Goal: Task Accomplishment & Management: Use online tool/utility

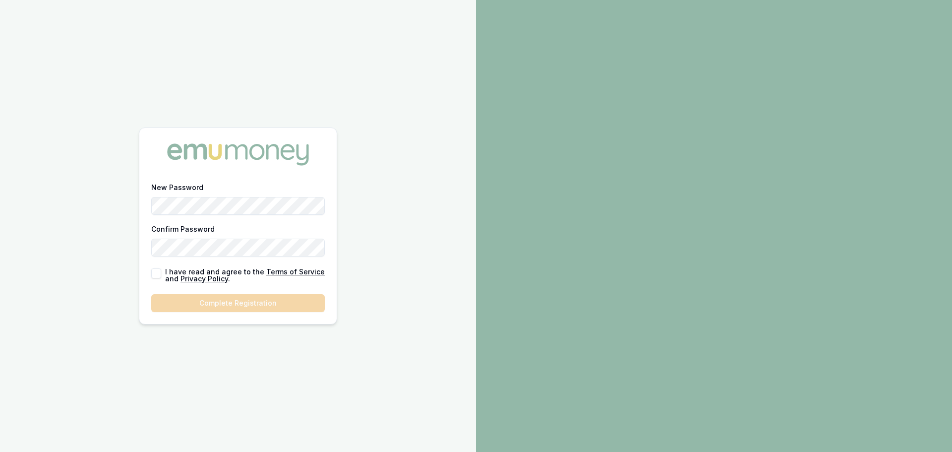
click at [158, 276] on button "button" at bounding box center [156, 273] width 10 height 10
checkbox input "true"
click at [0, 181] on html "New Password Confirm Password I have read and agree to the Terms of Service and…" at bounding box center [476, 226] width 952 height 452
click at [238, 301] on button "Complete Registration" at bounding box center [238, 303] width 174 height 18
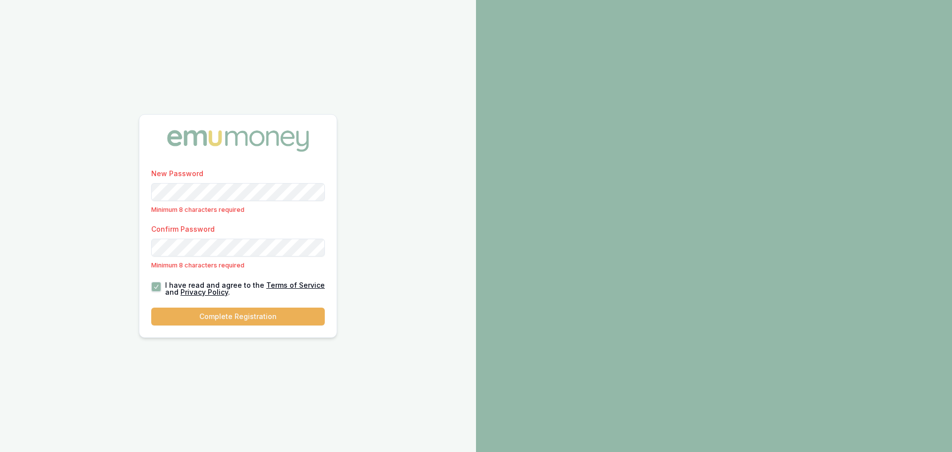
drag, startPoint x: 413, startPoint y: 277, endPoint x: 408, endPoint y: 277, distance: 5.5
click at [413, 277] on div "New Password Minimum 8 characters required Confirm Password Minimum 8 character…" at bounding box center [238, 226] width 476 height 452
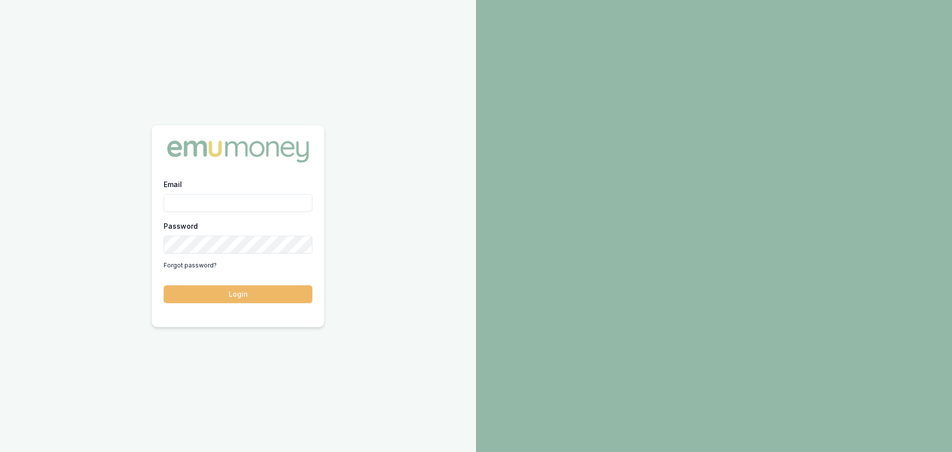
type input "jack.armstrong@emumoney.com.au"
click at [223, 296] on button "Login" at bounding box center [238, 294] width 149 height 18
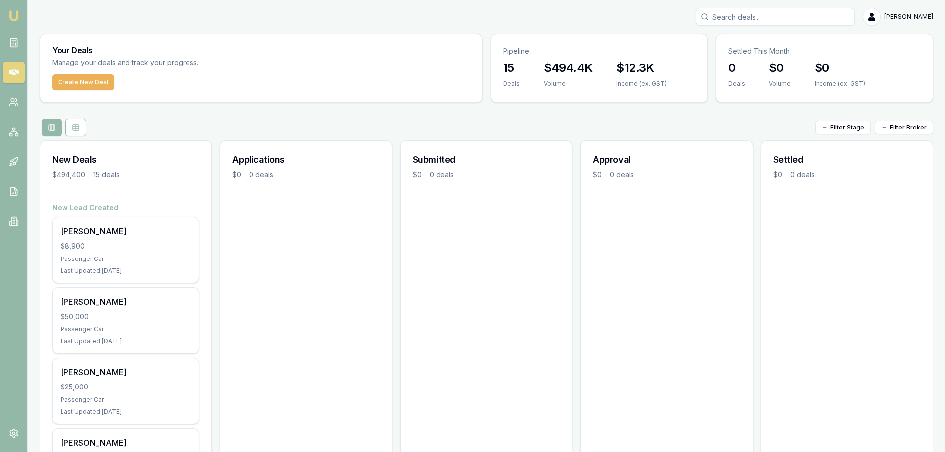
drag, startPoint x: 909, startPoint y: 1, endPoint x: 686, endPoint y: 314, distance: 384.5
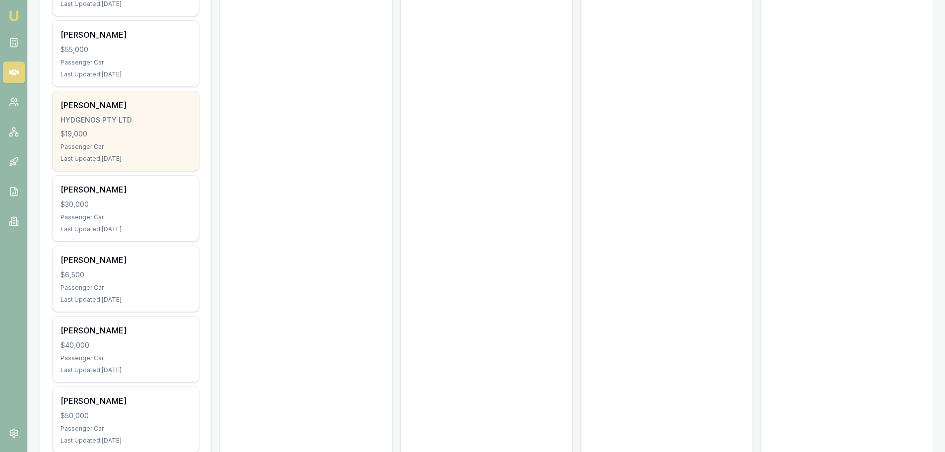
scroll to position [546, 0]
click at [96, 146] on div "Passenger Car" at bounding box center [126, 150] width 130 height 8
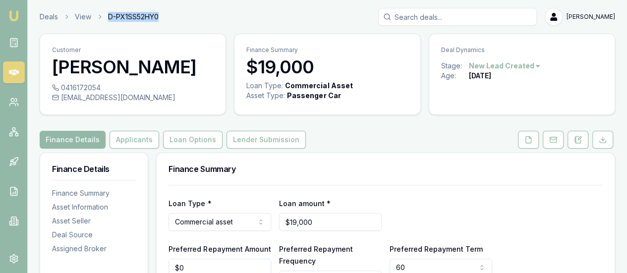
drag, startPoint x: 174, startPoint y: 18, endPoint x: 104, endPoint y: 23, distance: 70.6
click at [104, 23] on div "Deals View D-PX1SS52HY0 [PERSON_NAME]" at bounding box center [328, 17] width 576 height 18
copy span "D-PX1SS52HY0"
click at [124, 143] on button "Applicants" at bounding box center [135, 140] width 50 height 18
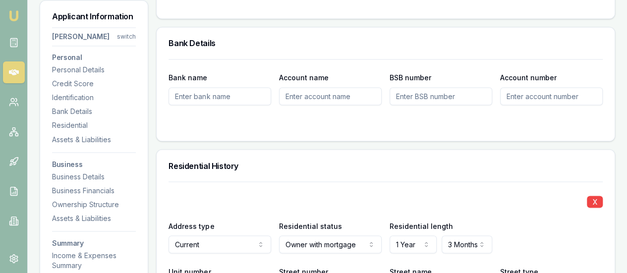
scroll to position [744, 0]
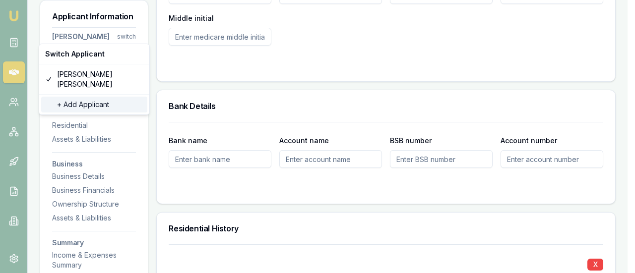
click at [75, 97] on div "+ Add Applicant" at bounding box center [94, 105] width 106 height 16
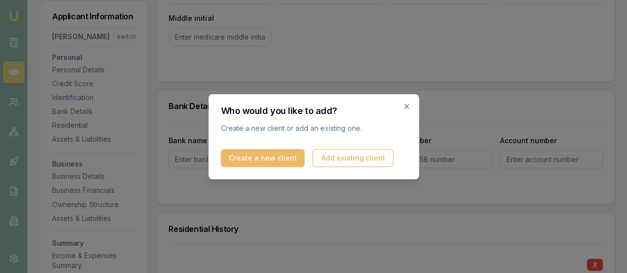
click at [250, 157] on button "Create a new client" at bounding box center [263, 158] width 84 height 18
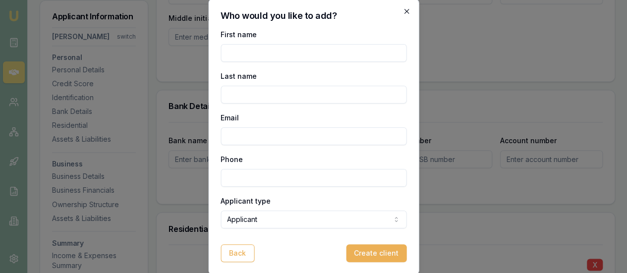
click at [405, 12] on icon "button" at bounding box center [407, 11] width 8 height 8
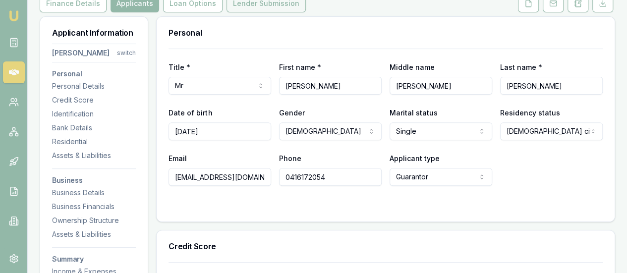
scroll to position [0, 0]
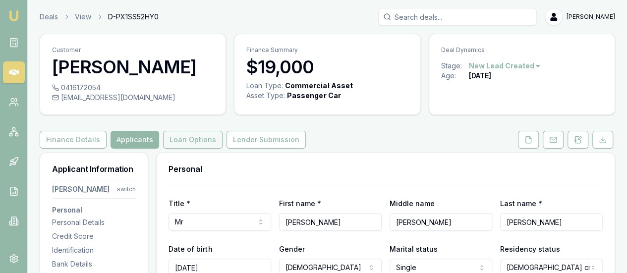
click at [180, 141] on button "Loan Options" at bounding box center [193, 140] width 60 height 18
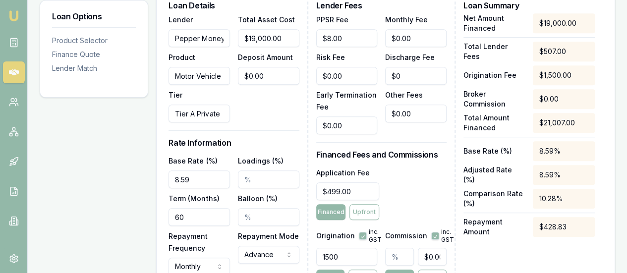
scroll to position [298, 0]
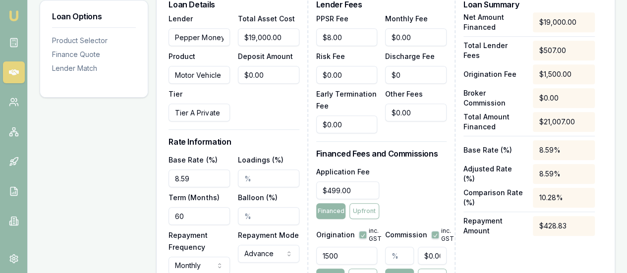
drag, startPoint x: 194, startPoint y: 216, endPoint x: 147, endPoint y: 204, distance: 48.1
click at [150, 205] on div "Loan Options Product Selector Finance Quote Lender Match Product Selector Motor…" at bounding box center [328, 230] width 576 height 750
type input "84"
click at [120, 200] on div "Loan Options Product Selector Finance Quote Lender Match" at bounding box center [94, 230] width 109 height 750
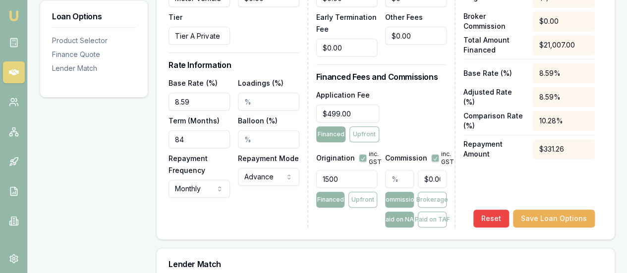
scroll to position [397, 0]
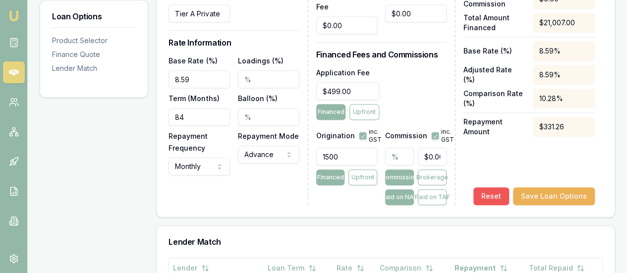
click at [491, 194] on button "Reset" at bounding box center [492, 196] width 36 height 18
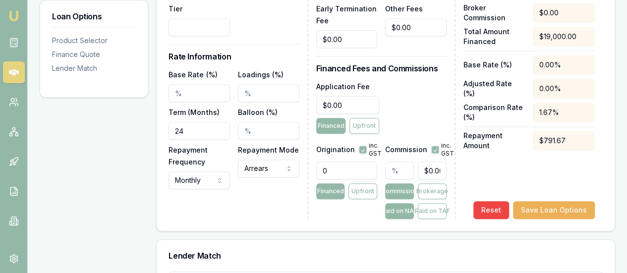
scroll to position [298, 0]
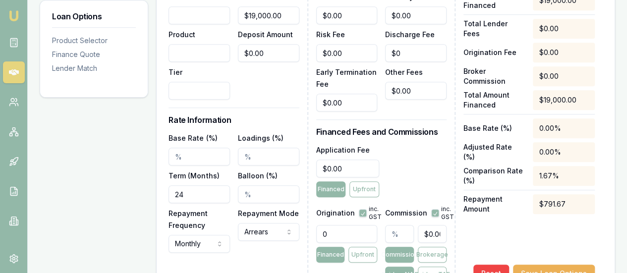
click at [200, 186] on input "24" at bounding box center [199, 194] width 61 height 18
drag, startPoint x: 208, startPoint y: 193, endPoint x: 0, endPoint y: 127, distance: 218.3
click at [0, 157] on div "Emu Broker Deals View D-PX1SS52HY0 [PERSON_NAME] Toggle Menu Customer [PERSON_N…" at bounding box center [313, 146] width 627 height 889
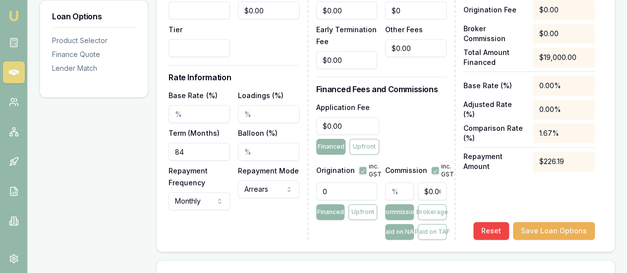
scroll to position [397, 0]
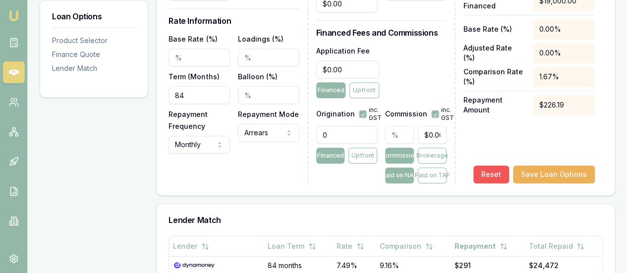
type input "84"
click at [488, 173] on button "Reset" at bounding box center [492, 175] width 36 height 18
drag, startPoint x: 90, startPoint y: 88, endPoint x: 0, endPoint y: 82, distance: 90.5
click at [0, 86] on div "Emu Broker Deals View D-PX1SS52HY0 [PERSON_NAME] Toggle Menu Customer [PERSON_N…" at bounding box center [313, 47] width 627 height 889
type input "84"
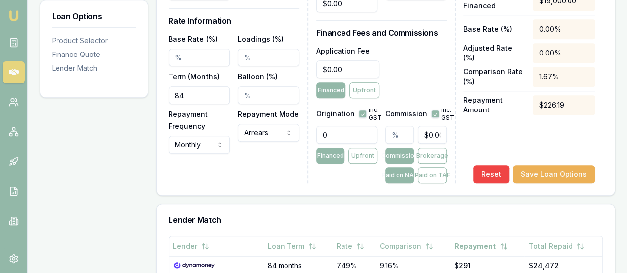
click at [82, 159] on div "Loan Options Product Selector Finance Quote Lender Match" at bounding box center [94, 120] width 109 height 728
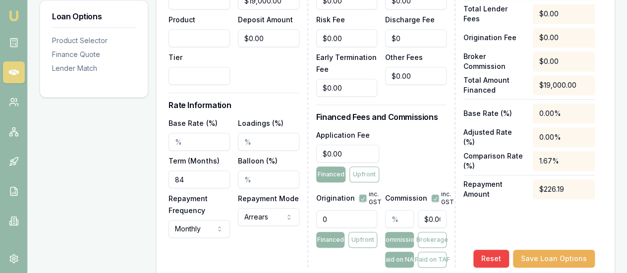
scroll to position [347, 0]
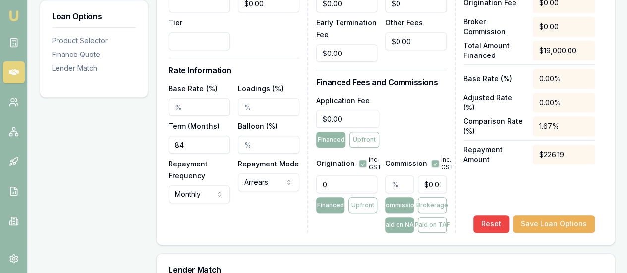
click at [190, 106] on input "Base Rate (%)" at bounding box center [199, 107] width 61 height 18
type input "10.99%"
click at [110, 173] on div "Loan Options Product Selector Finance Quote Lender Match" at bounding box center [94, 170] width 109 height 728
drag, startPoint x: 193, startPoint y: 145, endPoint x: 0, endPoint y: 94, distance: 199.9
click at [0, 101] on div "Emu Broker Deals View D-PX1SS52HY0 [PERSON_NAME] Toggle Menu Customer [PERSON_N…" at bounding box center [313, 97] width 627 height 889
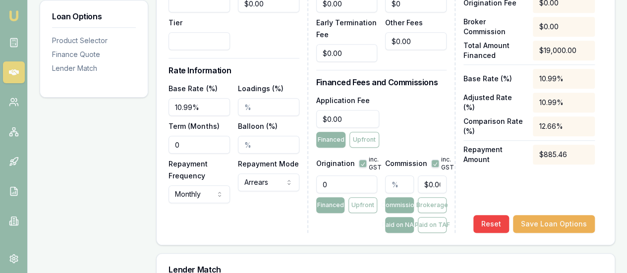
click at [205, 148] on input "0" at bounding box center [199, 145] width 61 height 18
drag, startPoint x: 213, startPoint y: 145, endPoint x: 106, endPoint y: 134, distance: 107.7
click at [136, 137] on div "Loan Options Product Selector Finance Quote Lender Match Product Selector Selec…" at bounding box center [328, 170] width 576 height 728
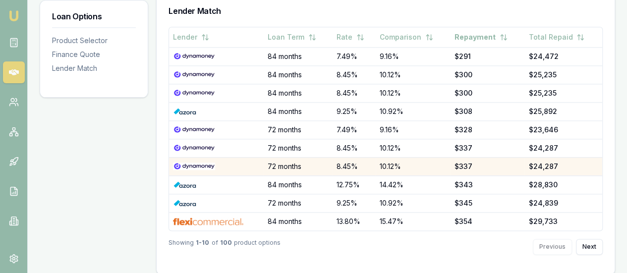
scroll to position [612, 0]
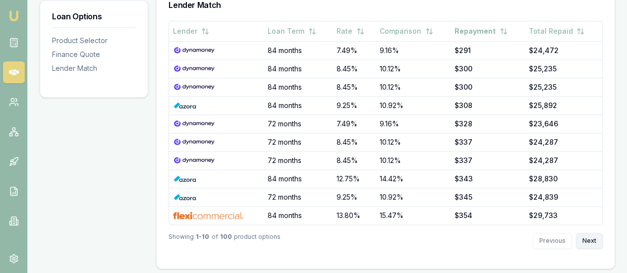
type input "0"
click at [592, 244] on button "Next" at bounding box center [589, 241] width 27 height 16
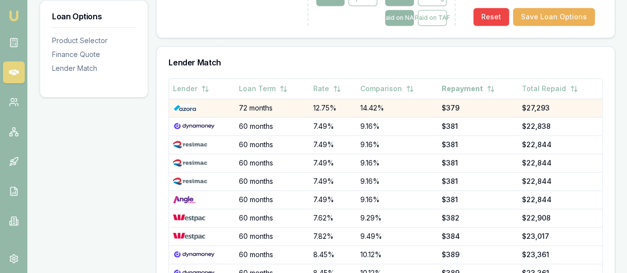
scroll to position [414, 0]
